Goal: Transaction & Acquisition: Purchase product/service

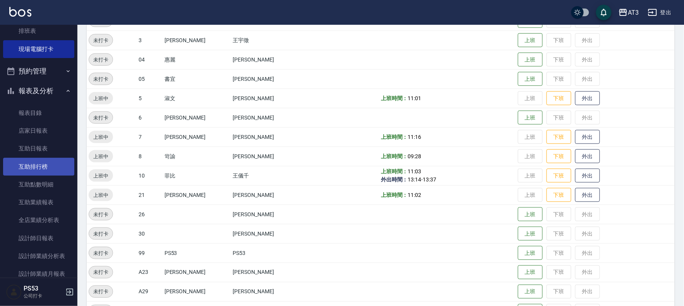
scroll to position [129, 0]
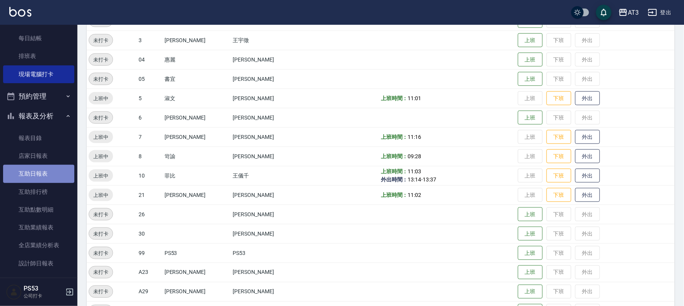
click at [57, 166] on link "互助日報表" at bounding box center [38, 174] width 71 height 18
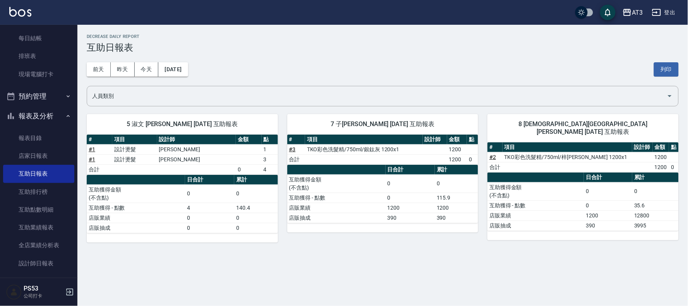
drag, startPoint x: 458, startPoint y: 210, endPoint x: 400, endPoint y: 64, distance: 156.9
click at [401, 64] on div "[DATE] [DATE] [DATE] [DATE] 列印" at bounding box center [383, 69] width 592 height 33
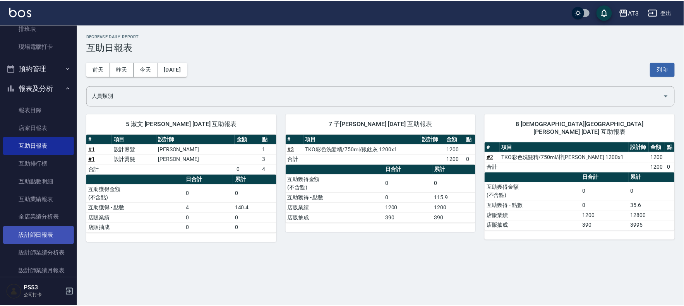
scroll to position [172, 0]
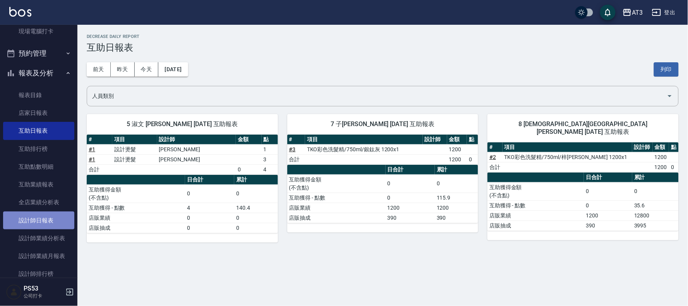
click at [45, 220] on link "設計師日報表" at bounding box center [38, 221] width 71 height 18
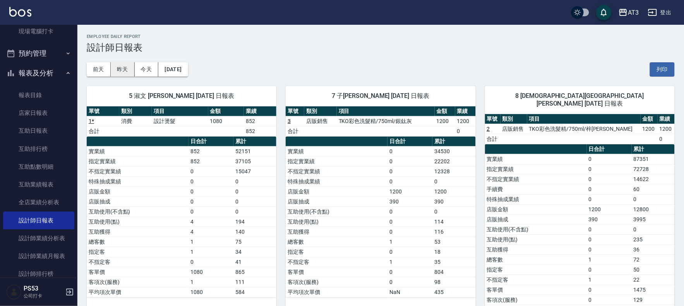
click at [117, 74] on button "昨天" at bounding box center [123, 69] width 24 height 14
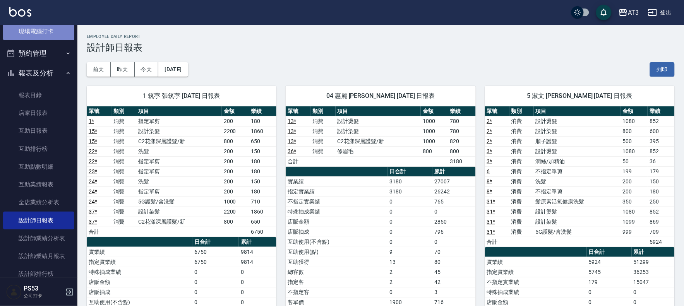
click at [43, 29] on link "現場電腦打卡" at bounding box center [38, 31] width 71 height 18
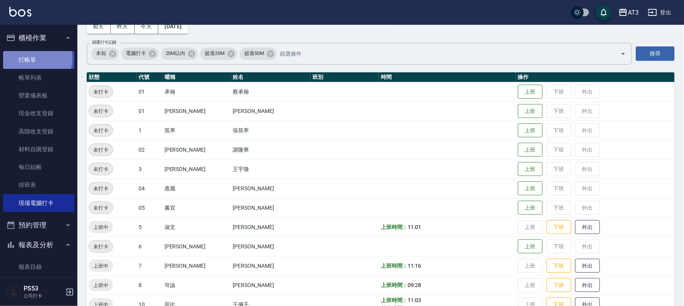
click at [29, 57] on link "打帳單" at bounding box center [38, 60] width 71 height 18
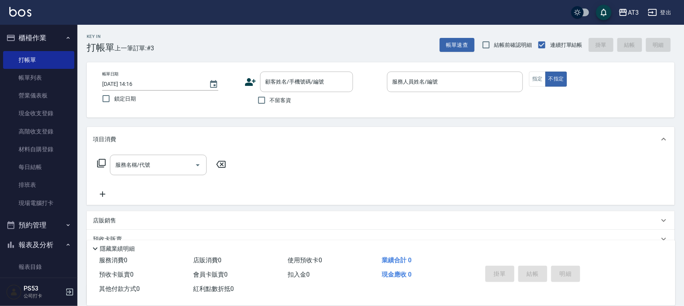
click at [248, 85] on icon at bounding box center [250, 82] width 11 height 8
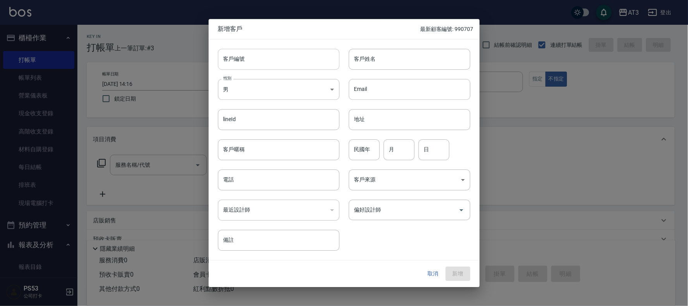
click at [287, 65] on input "客戶編號" at bounding box center [279, 59] width 122 height 21
type input "601015"
type input "[PERSON_NAME]"
type input "[EMAIL_ADDRESS][DOMAIN_NAME]"
drag, startPoint x: 426, startPoint y: 92, endPoint x: 248, endPoint y: 91, distance: 178.5
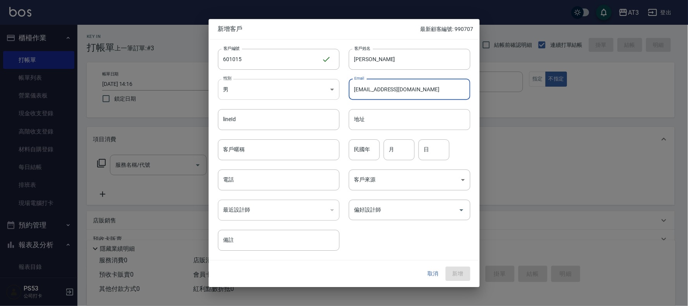
click at [248, 91] on div "客戶編號 601015 ​ 客戶編號 客戶姓名 [PERSON_NAME]姓名 性別 男 [DEMOGRAPHIC_DATA] 性別 Email [EMAIL…" at bounding box center [340, 145] width 262 height 212
click at [278, 91] on body "AT3 登出 櫃檯作業 打帳單 帳單列表 營業儀表板 現金收支登錄 高階收支登錄 材料自購登錄 每日結帳 排班表 現場電腦打卡 預約管理 預約管理 單日預約紀…" at bounding box center [344, 189] width 688 height 378
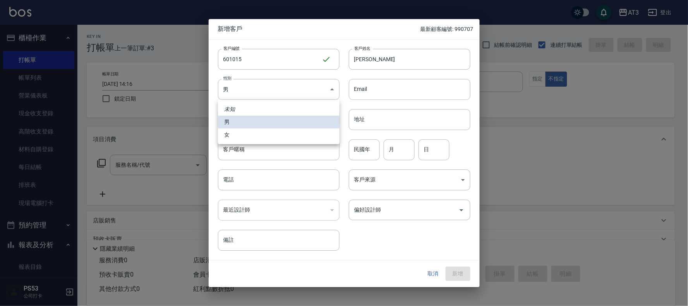
drag, startPoint x: 276, startPoint y: 129, endPoint x: 279, endPoint y: 133, distance: 4.7
click at [276, 130] on li "女" at bounding box center [279, 135] width 122 height 13
type input "[DEMOGRAPHIC_DATA]"
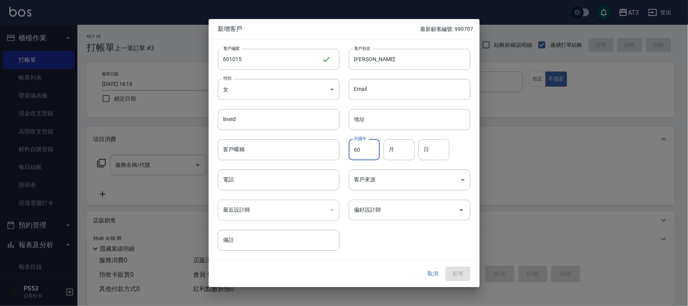
type input "60"
type input "10"
type input "15"
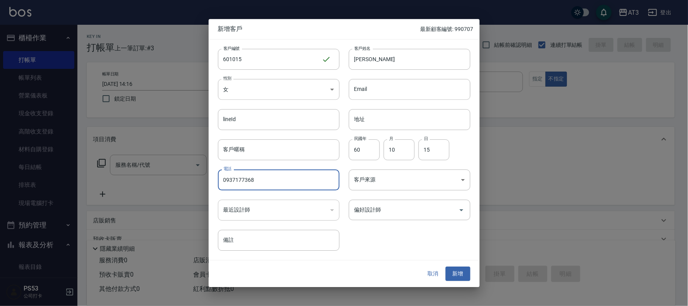
type input "0937177368"
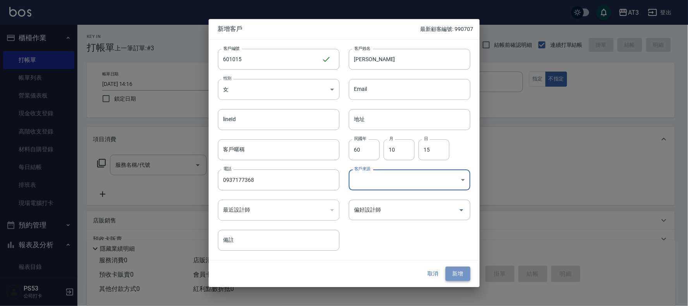
click at [470, 273] on button "新增" at bounding box center [458, 274] width 25 height 14
click at [467, 273] on div "現金應收 0" at bounding box center [426, 275] width 94 height 14
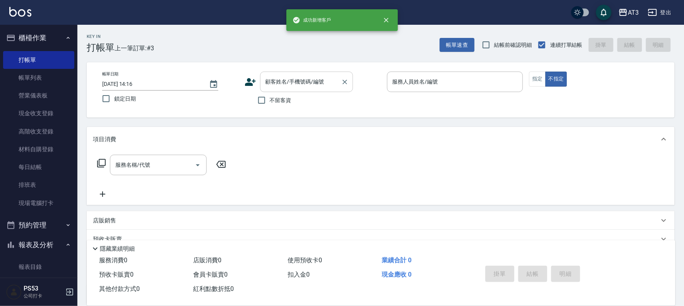
click at [290, 76] on div "顧客姓名/手機號碼/編號 顧客姓名/手機號碼/編號" at bounding box center [306, 82] width 93 height 21
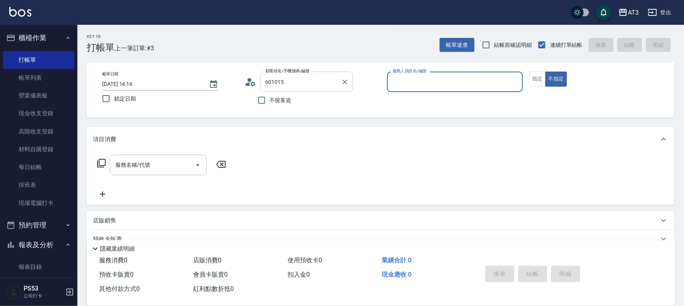
type input "[PERSON_NAME]/0937177368/601015"
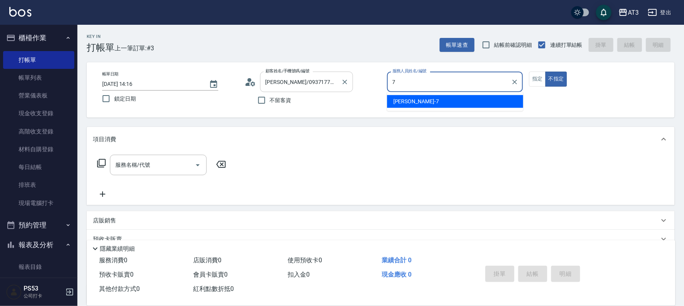
type input "子晴-7"
type button "false"
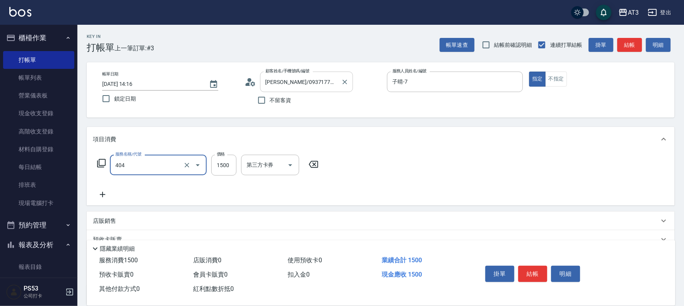
type input "設計染髮(404)"
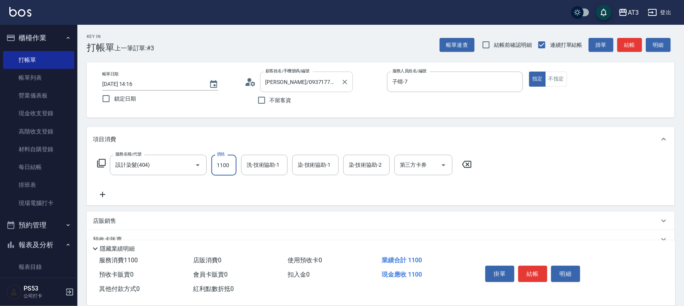
type input "1100"
type input "子晴-7"
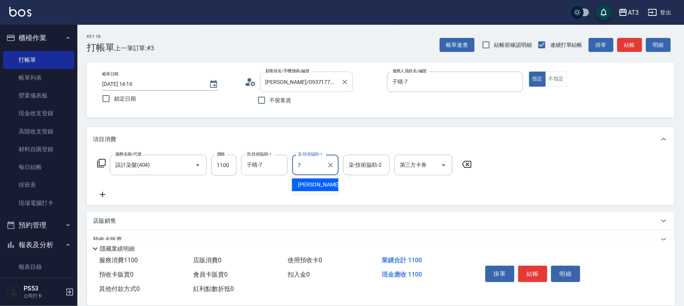
type input "子晴-7"
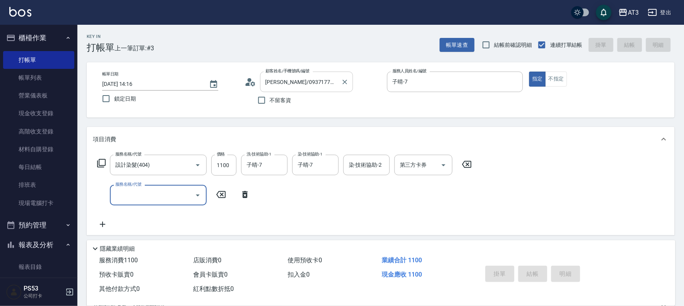
type input "[DATE] 14:17"
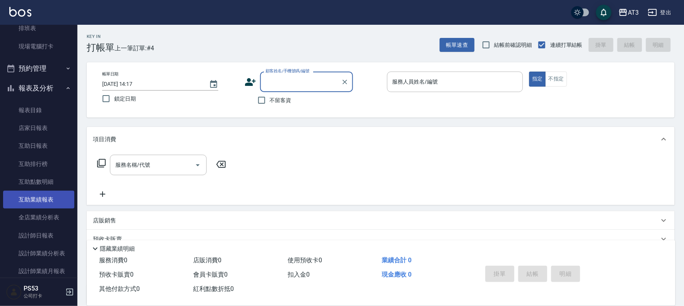
scroll to position [172, 0]
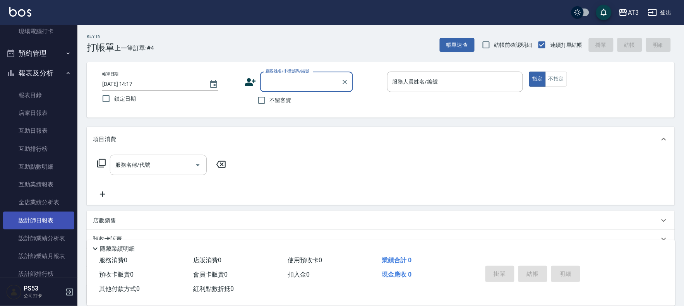
click at [47, 216] on link "設計師日報表" at bounding box center [38, 221] width 71 height 18
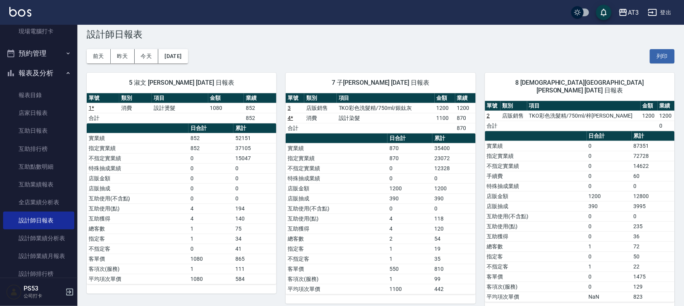
scroll to position [21, 0]
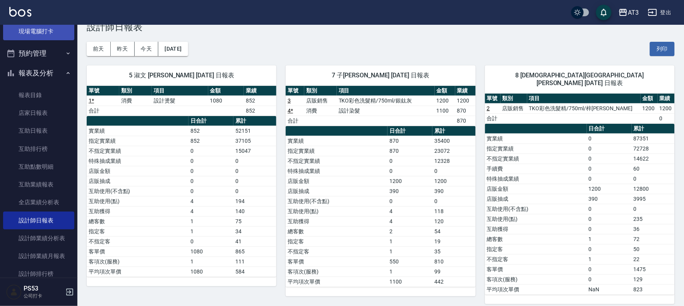
click at [37, 37] on link "現場電腦打卡" at bounding box center [38, 31] width 71 height 18
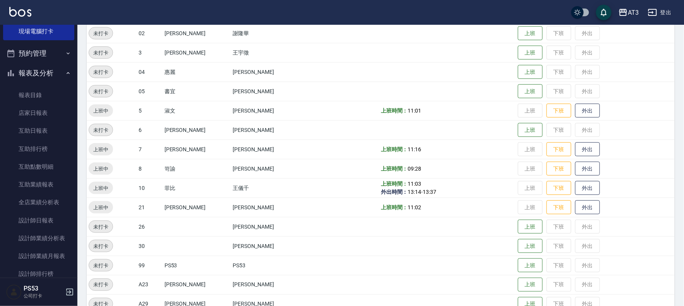
scroll to position [172, 0]
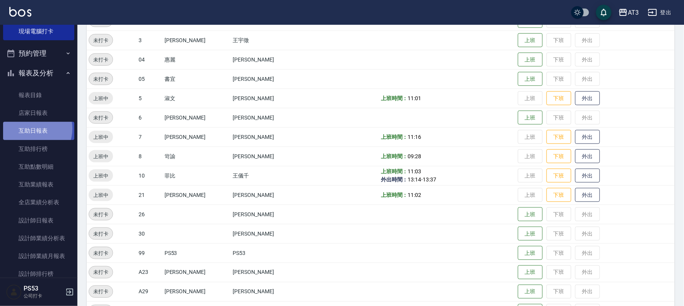
click at [32, 129] on link "互助日報表" at bounding box center [38, 131] width 71 height 18
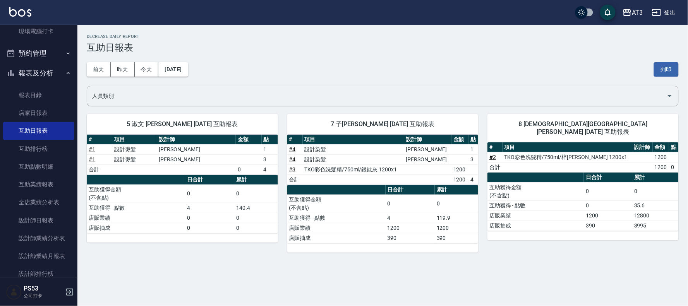
click at [120, 77] on div "[DATE] [DATE] [DATE] [DATE] 列印" at bounding box center [383, 69] width 592 height 33
click at [120, 74] on button "昨天" at bounding box center [123, 69] width 24 height 14
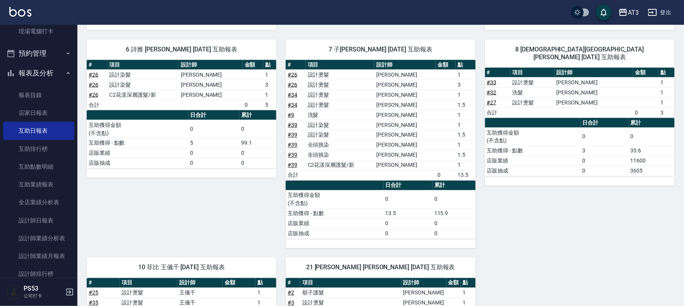
scroll to position [312, 0]
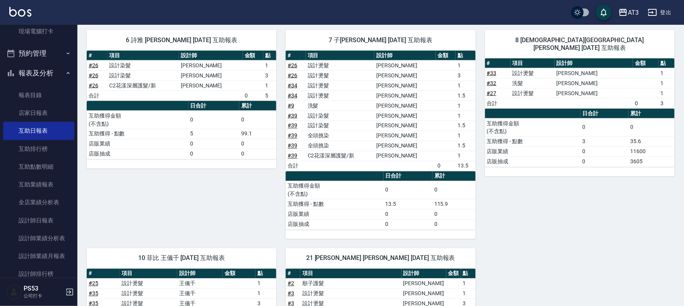
click at [292, 146] on link "# 39" at bounding box center [293, 146] width 10 height 6
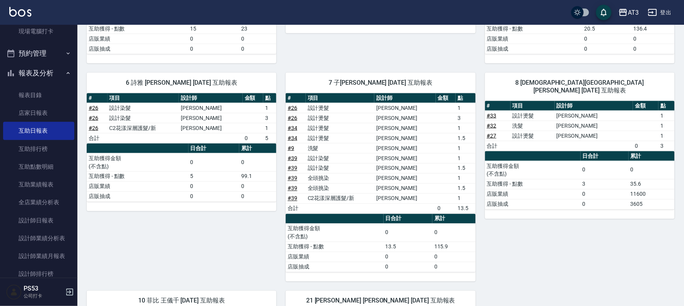
scroll to position [270, 0]
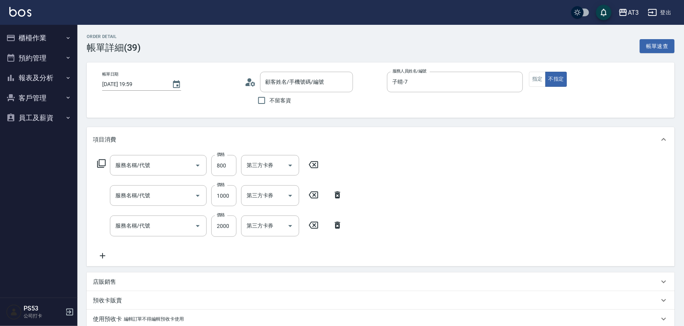
type input "C2花漾深層護髮/新(517)"
type input "全頭挑染(403)"
type input "設計染髮(404)"
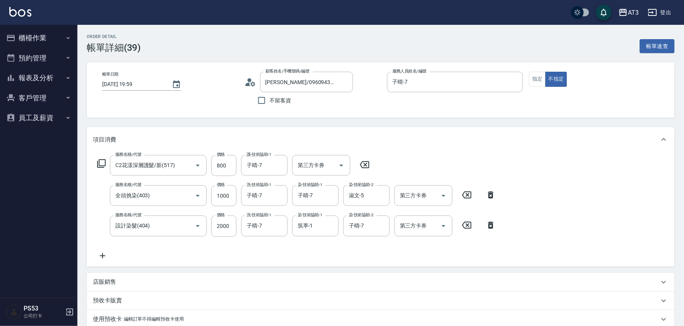
type input "[PERSON_NAME]/0960943788/910415"
click at [385, 194] on icon "Clear" at bounding box center [382, 196] width 8 height 8
type input "子晴-7"
click at [330, 224] on icon "Clear" at bounding box center [331, 226] width 8 height 8
type input "子晴-7"
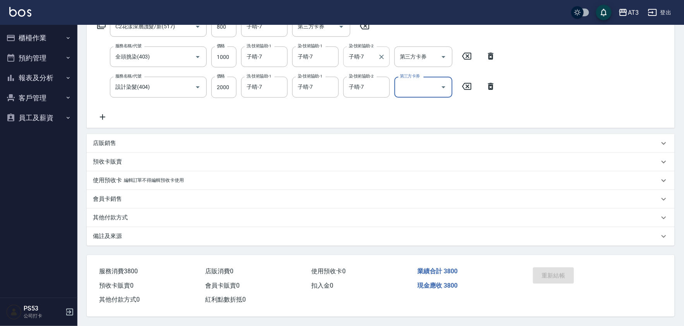
scroll to position [141, 0]
click at [555, 268] on div "重新結帳" at bounding box center [561, 281] width 63 height 34
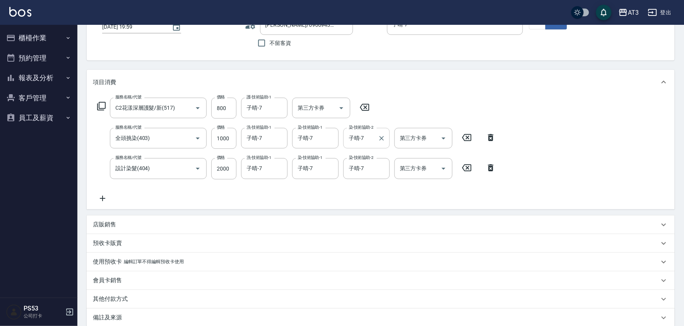
scroll to position [55, 0]
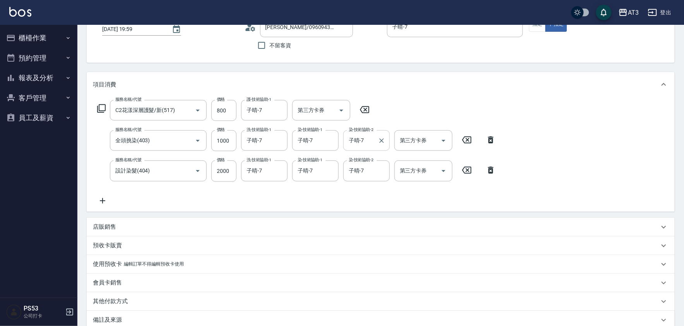
click at [508, 127] on div "服務名稱/代號 C2花漾深層護髮/新(517) 服務名稱/代號 價格 800 價格 護-技術協助-1 子晴-7 護-技術協助-1 第三方卡券 第三方卡券 服務…" at bounding box center [381, 154] width 588 height 114
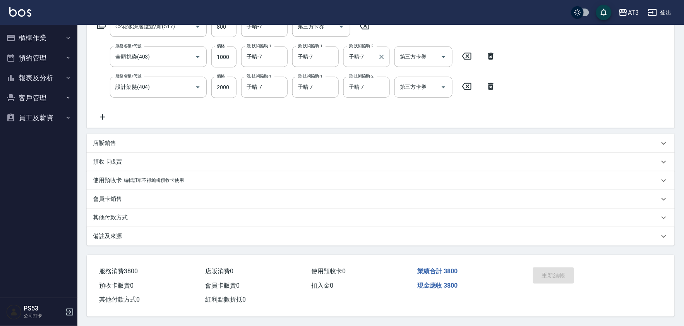
scroll to position [141, 0]
click at [541, 268] on div "重新結帳" at bounding box center [561, 281] width 63 height 34
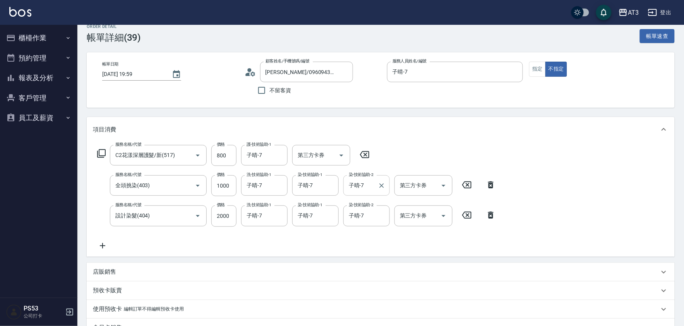
scroll to position [0, 0]
